Goal: Task Accomplishment & Management: Complete application form

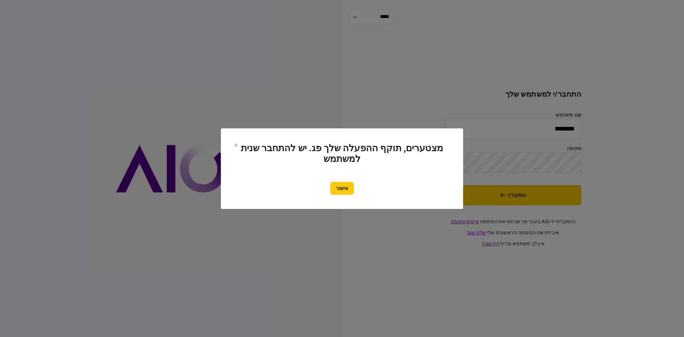
click at [343, 182] on button "אישור" at bounding box center [342, 188] width 24 height 13
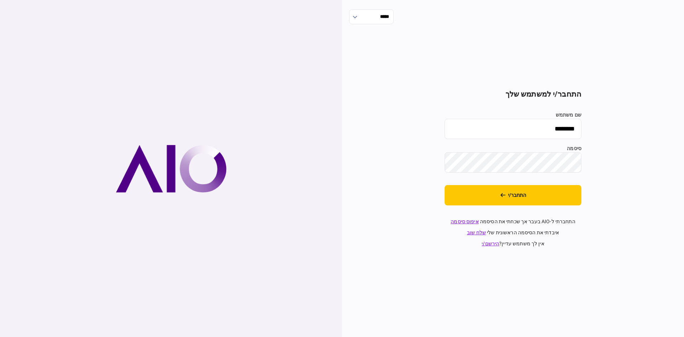
click at [466, 206] on section "התחבר/י למשתמש שלך שם משתמש ******** סיסמה התחבר/י התחברתי ל-AIO בעבר אך שכחתי …" at bounding box center [513, 169] width 137 height 158
click at [470, 197] on button "התחבר/י" at bounding box center [513, 195] width 137 height 20
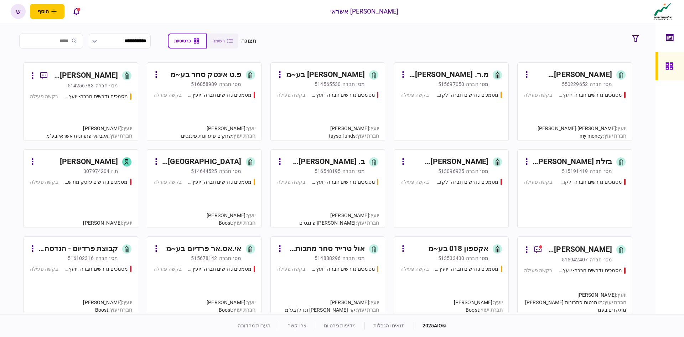
click at [331, 72] on div "[PERSON_NAME] בע~מ" at bounding box center [325, 74] width 79 height 11
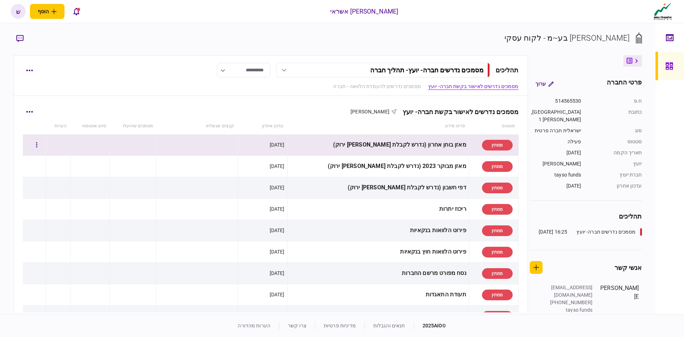
click at [237, 145] on td at bounding box center [197, 144] width 82 height 21
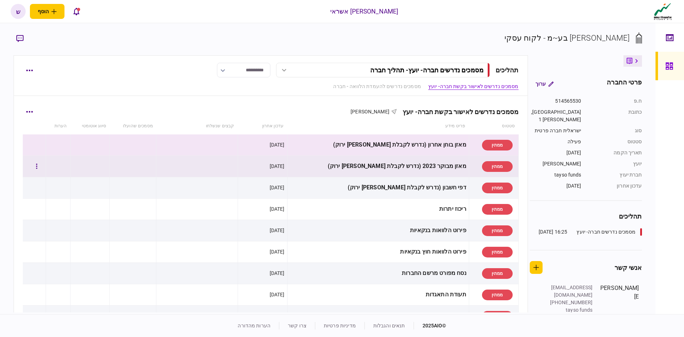
click at [231, 161] on td at bounding box center [197, 166] width 82 height 21
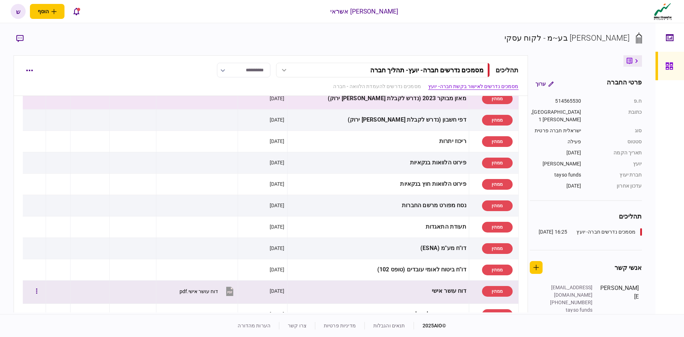
scroll to position [107, 0]
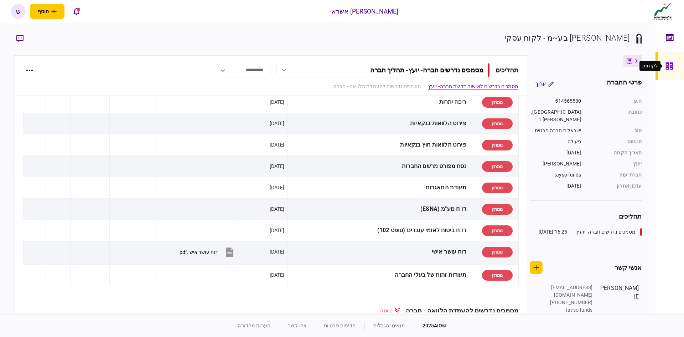
click at [669, 66] on icon at bounding box center [670, 66] width 8 height 8
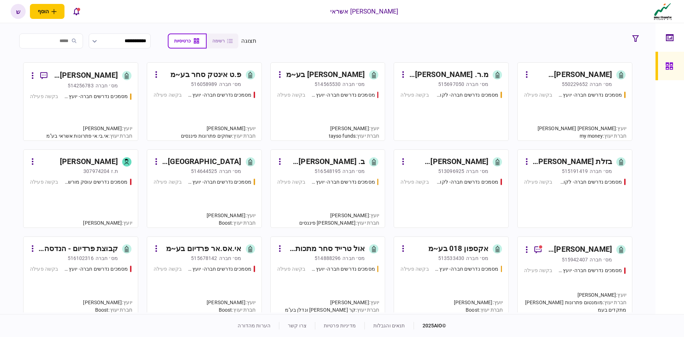
click at [76, 39] on input "search" at bounding box center [51, 40] width 64 height 15
click at [76, 41] on input "***" at bounding box center [51, 40] width 64 height 15
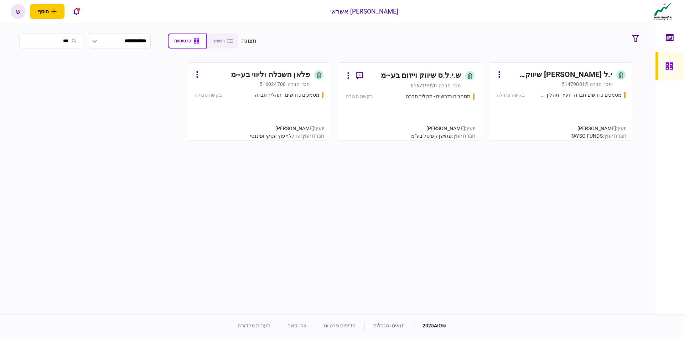
type input "***"
click at [544, 102] on div "מסמכים נדרשים חברה- יועץ - תהליך חברה בקשה פעילה" at bounding box center [561, 112] width 129 height 43
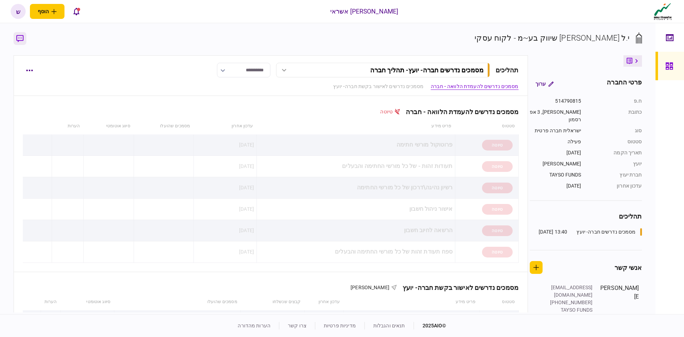
click at [19, 41] on icon "button" at bounding box center [19, 38] width 7 height 7
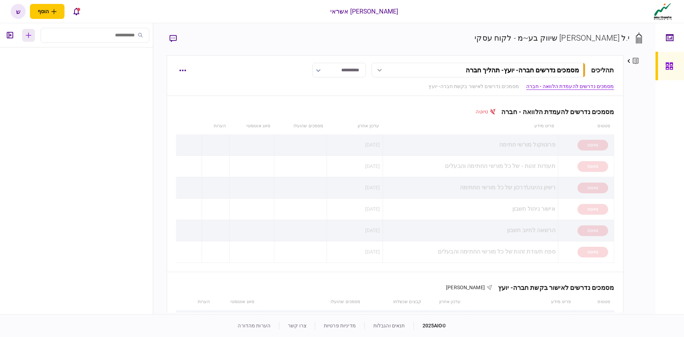
click at [31, 40] on button "button" at bounding box center [28, 35] width 13 height 13
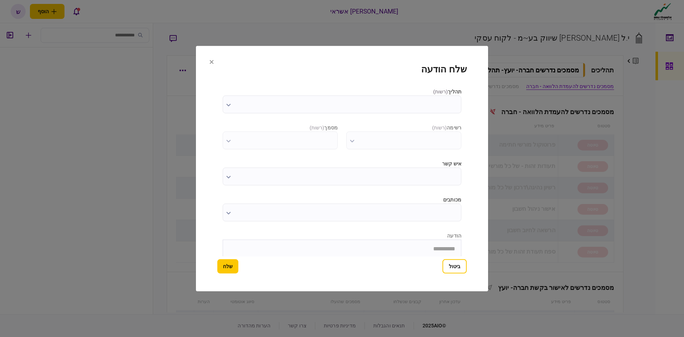
click at [372, 90] on label "תהליך ( רשות )" at bounding box center [342, 91] width 239 height 7
click at [372, 95] on input "תהליך ( רשות )" at bounding box center [342, 104] width 239 height 18
click at [366, 100] on input "תהליך ( רשות )" at bounding box center [342, 104] width 239 height 18
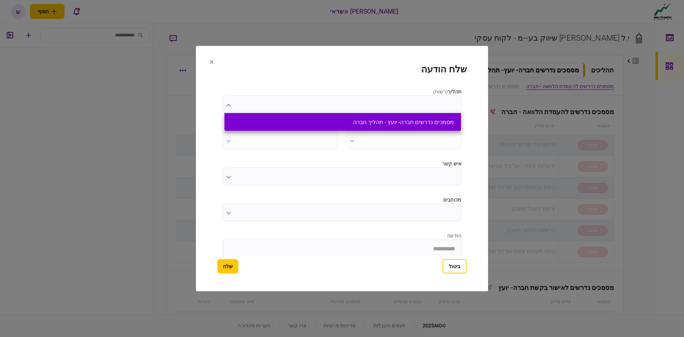
click at [364, 123] on button "מסמכים נדרשים חברה- יועץ - תהליך חברה" at bounding box center [343, 122] width 222 height 7
type input "**********"
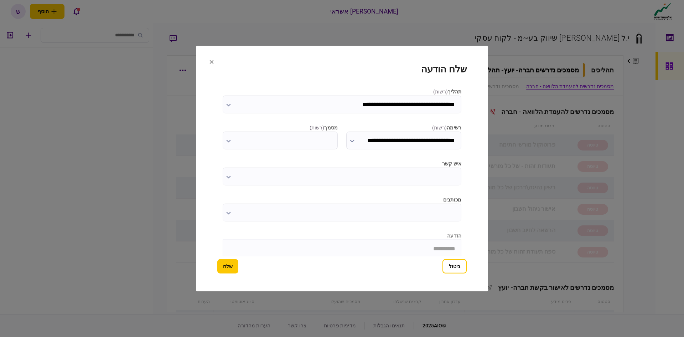
click at [344, 179] on input "איש קשר" at bounding box center [342, 176] width 239 height 18
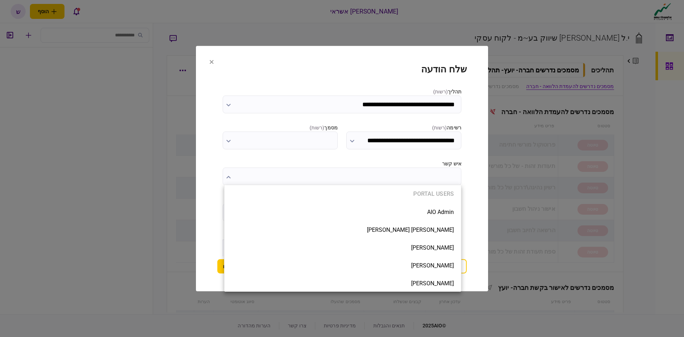
click at [376, 174] on div at bounding box center [342, 168] width 684 height 337
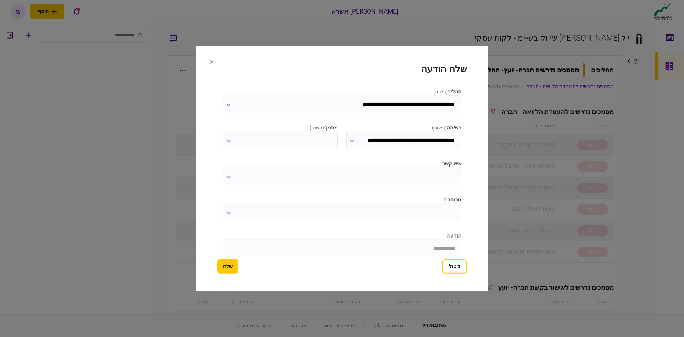
click at [349, 179] on input "איש קשר" at bounding box center [342, 176] width 239 height 18
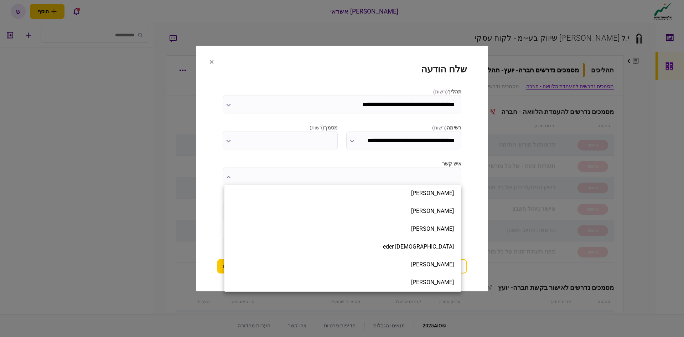
scroll to position [392, 0]
click at [361, 135] on div at bounding box center [342, 168] width 684 height 337
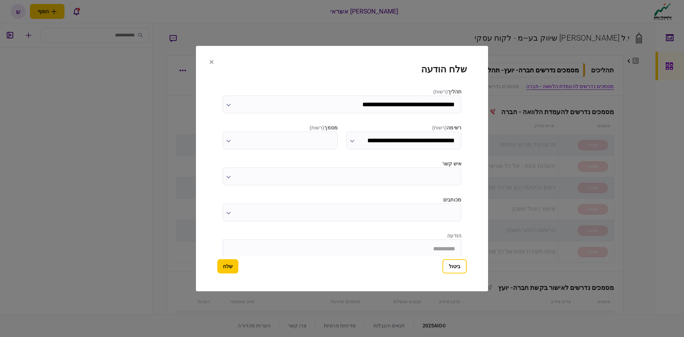
click at [371, 139] on input "**********" at bounding box center [403, 140] width 115 height 18
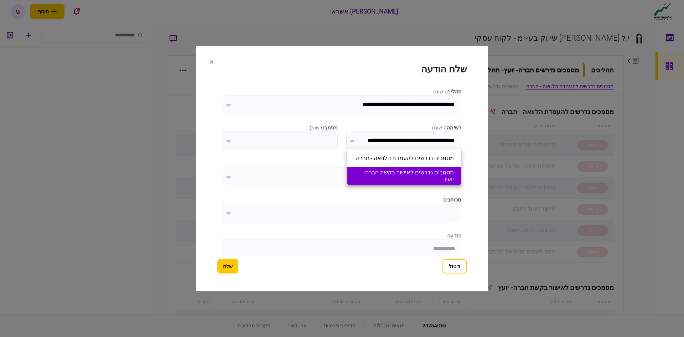
click at [369, 169] on button "מסמכים נדרשים לאישור בקשת חברה- יועץ" at bounding box center [404, 176] width 99 height 14
type input "**********"
type input "*********"
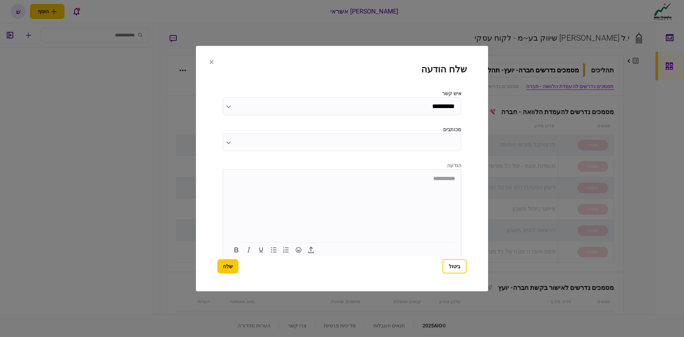
scroll to position [72, 0]
click at [310, 247] on icon "button" at bounding box center [311, 247] width 9 height 9
click at [227, 267] on button "שלח" at bounding box center [227, 266] width 21 height 14
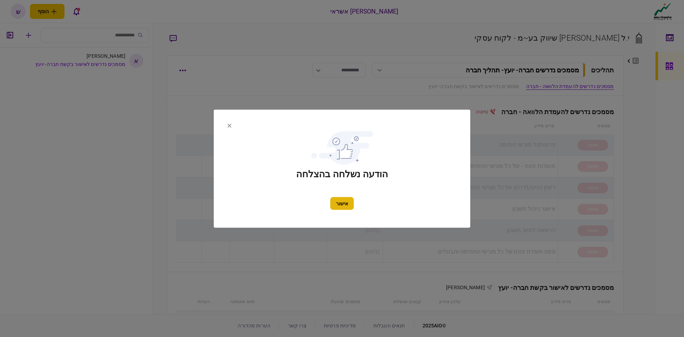
click at [336, 202] on button "אישור" at bounding box center [342, 203] width 24 height 13
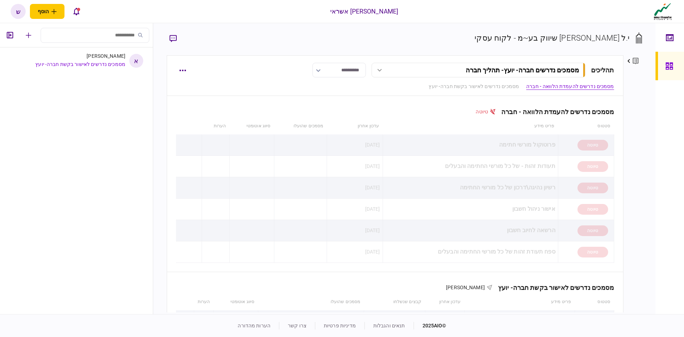
click at [665, 61] on link at bounding box center [670, 66] width 29 height 29
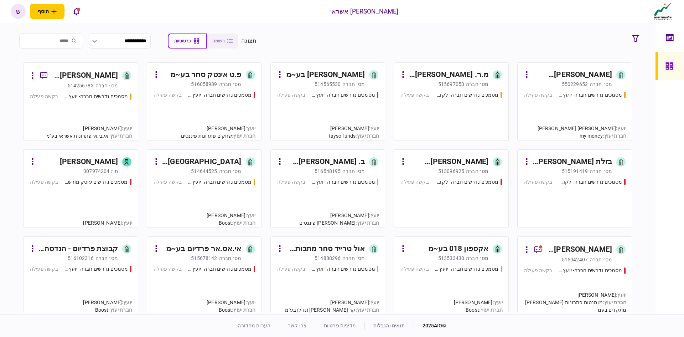
click at [330, 79] on div "[PERSON_NAME] בע~מ" at bounding box center [325, 74] width 79 height 11
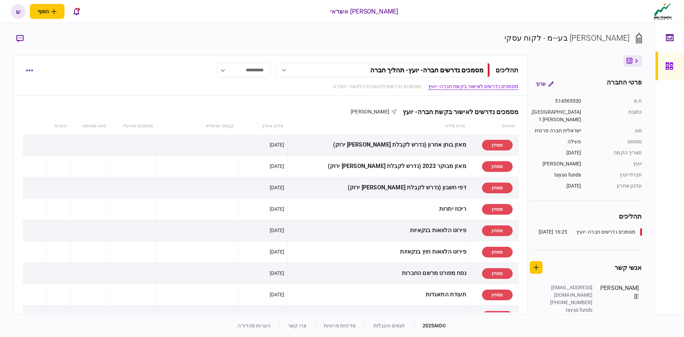
click at [661, 62] on link at bounding box center [670, 66] width 29 height 29
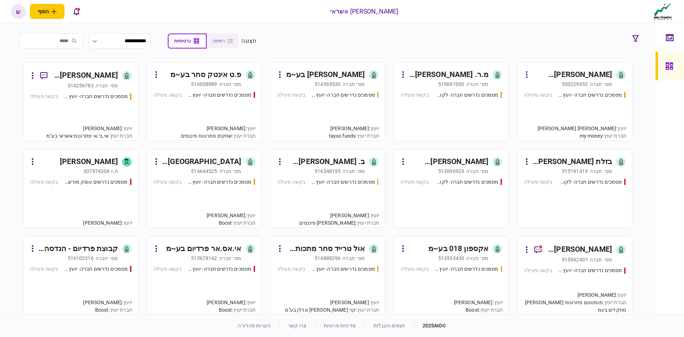
click at [347, 109] on div "מסמכים נדרשים חברה- יועץ - תהליך חברה בקשה פעילה" at bounding box center [328, 112] width 102 height 43
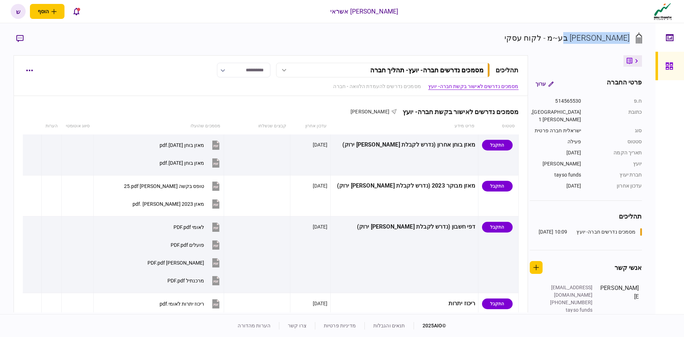
drag, startPoint x: 630, startPoint y: 38, endPoint x: 572, endPoint y: 38, distance: 57.4
click at [572, 38] on div "[PERSON_NAME] בע~מ - לקוח עסקי" at bounding box center [567, 38] width 125 height 12
copy div "[PERSON_NAME] בע~מ"
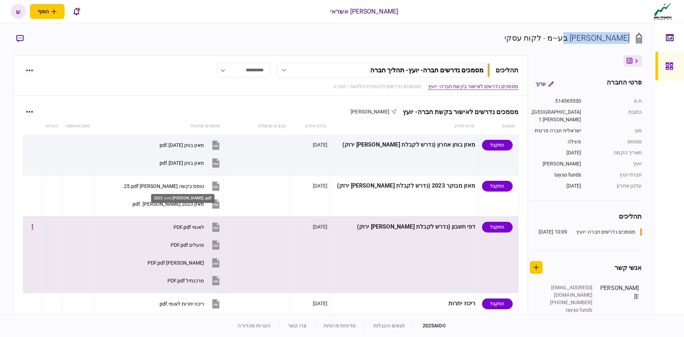
scroll to position [36, 0]
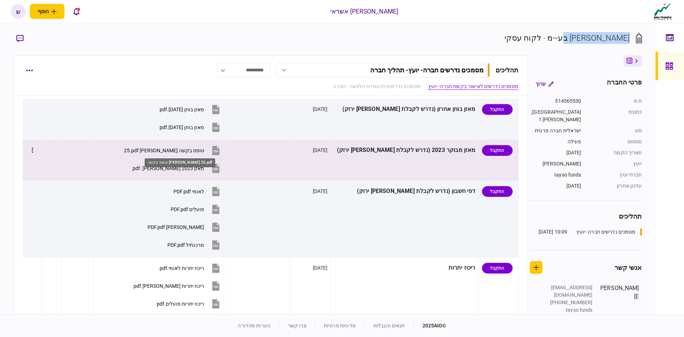
click at [184, 149] on div "טופס בקשה [PERSON_NAME] 25.pdf" at bounding box center [164, 151] width 80 height 6
click at [181, 168] on div "מאזן 2023 [PERSON_NAME] .pdf" at bounding box center [169, 168] width 72 height 6
click at [189, 165] on div "מאזן 2023 [PERSON_NAME] .pdf" at bounding box center [169, 168] width 72 height 6
